Goal: Information Seeking & Learning: Check status

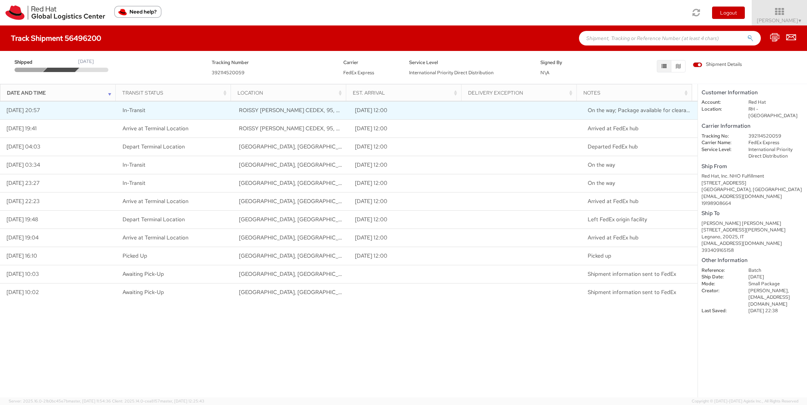
click at [298, 111] on span "ROISSY [PERSON_NAME] CEDEX, 95, FR" at bounding box center [291, 110] width 104 height 7
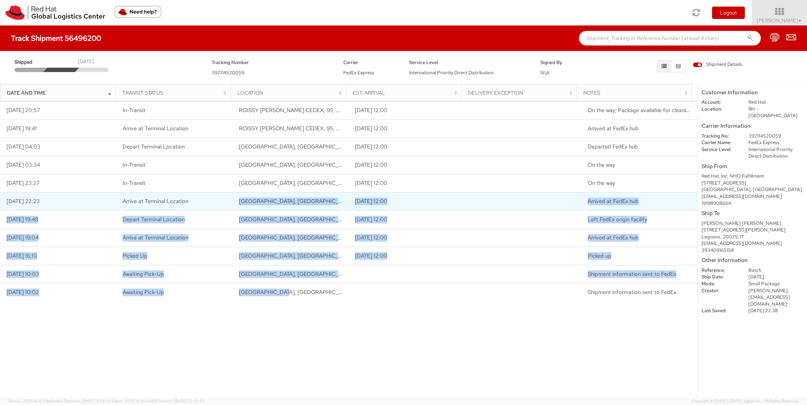
drag, startPoint x: 289, startPoint y: 295, endPoint x: 224, endPoint y: 199, distance: 115.6
click at [224, 199] on tbody "[DATE] 20:57 In-Transit ROISSY [PERSON_NAME] CEDEX, 95, [DATE] 12:00 On the way…" at bounding box center [348, 201] width 697 height 200
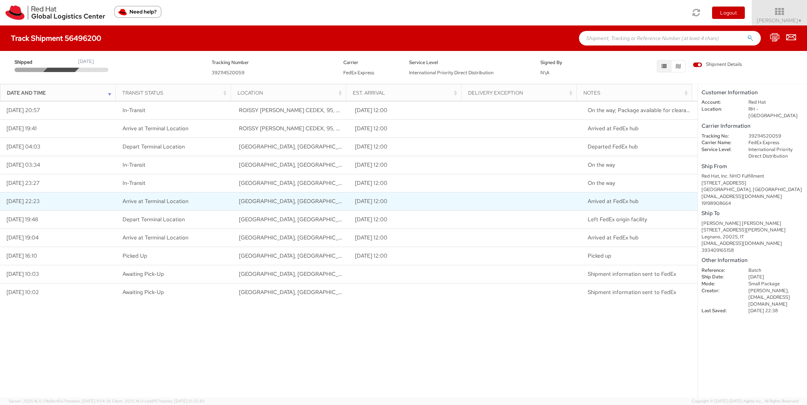
click at [227, 204] on td "Arrive at Terminal Location" at bounding box center [174, 201] width 116 height 18
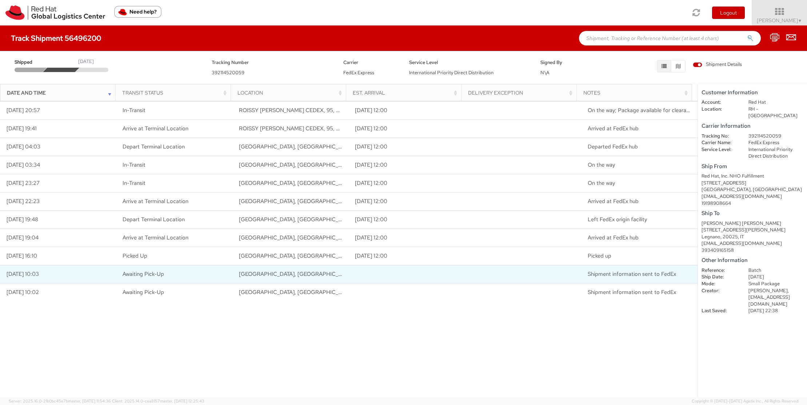
click at [292, 280] on td "[GEOGRAPHIC_DATA], [GEOGRAPHIC_DATA], [GEOGRAPHIC_DATA]" at bounding box center [290, 274] width 116 height 18
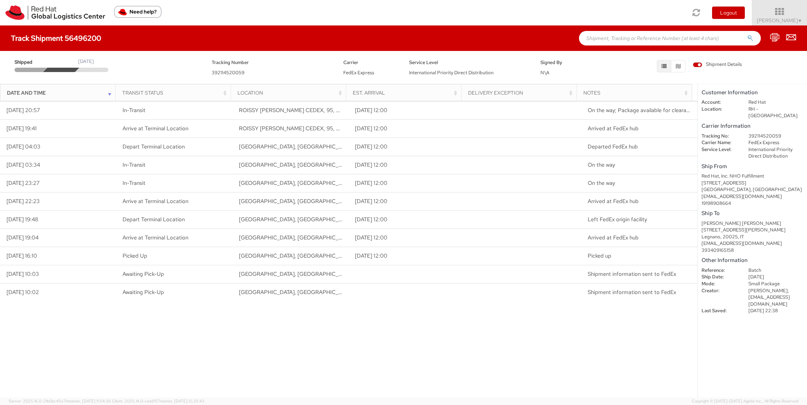
click at [711, 180] on div "[STREET_ADDRESS]" at bounding box center [752, 183] width 102 height 7
click at [711, 186] on div "[GEOGRAPHIC_DATA], [GEOGRAPHIC_DATA]" at bounding box center [752, 189] width 102 height 7
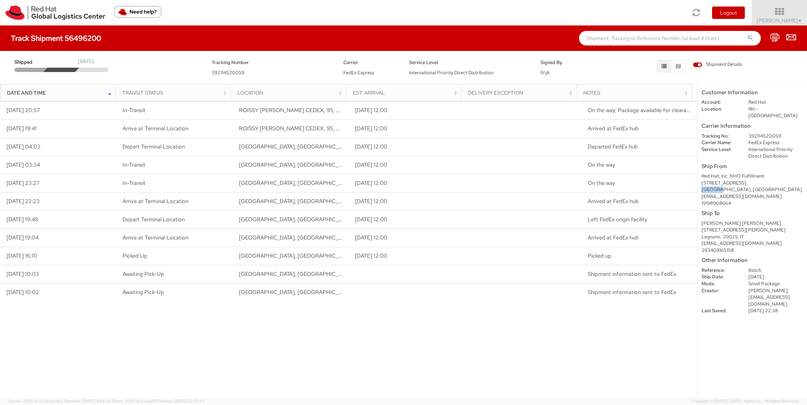
copy div "RALEIGH"
click at [503, 353] on div "Loading tracking information. Please, wait... Date and Time Transit Status Loca…" at bounding box center [348, 249] width 697 height 296
click at [680, 65] on icon "button" at bounding box center [678, 66] width 5 height 5
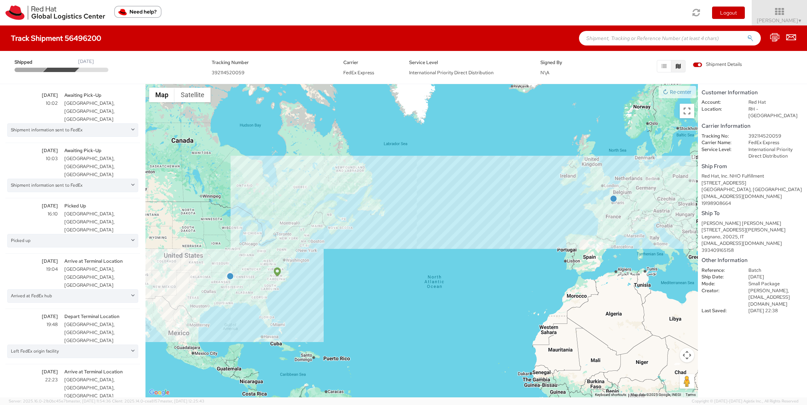
click at [750, 210] on h5 "Ship To" at bounding box center [752, 213] width 102 height 6
click at [175, 66] on div "Shipped [DATE]" at bounding box center [107, 65] width 197 height 14
click at [103, 55] on div "Shipped [DATE] Tracking Number 392114520059 Carrier FedEx Express Service Level…" at bounding box center [403, 66] width 796 height 22
click at [94, 61] on div "[DATE]" at bounding box center [86, 61] width 16 height 7
click at [576, 69] on div "Signed By N\A" at bounding box center [568, 67] width 66 height 18
